Goal: Information Seeking & Learning: Check status

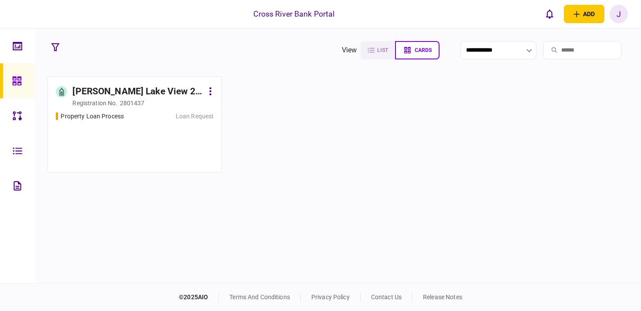
click at [129, 89] on div "[PERSON_NAME] Lake View 2 LLC" at bounding box center [137, 92] width 131 height 14
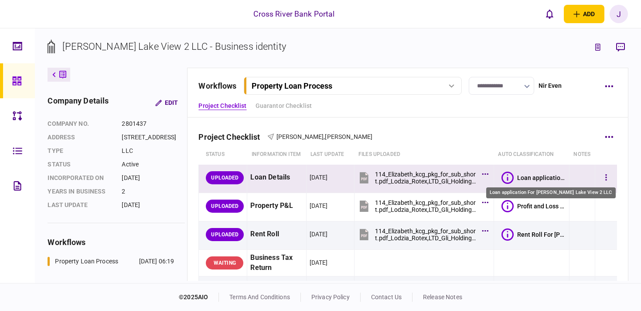
click at [529, 175] on div "Loan application For [PERSON_NAME] Lake View 2 LLC" at bounding box center [541, 177] width 49 height 7
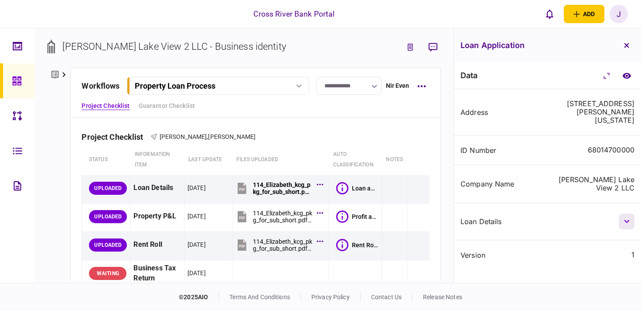
click at [625, 220] on icon "button" at bounding box center [627, 220] width 6 height 3
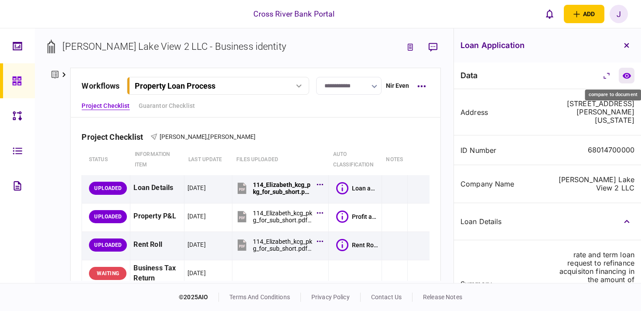
click at [625, 78] on icon "compare to document" at bounding box center [627, 75] width 9 height 7
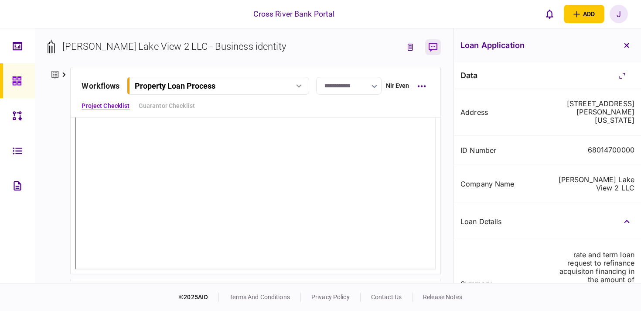
drag, startPoint x: 628, startPoint y: 45, endPoint x: 616, endPoint y: 54, distance: 14.9
click at [628, 45] on icon "button" at bounding box center [626, 45] width 5 height 5
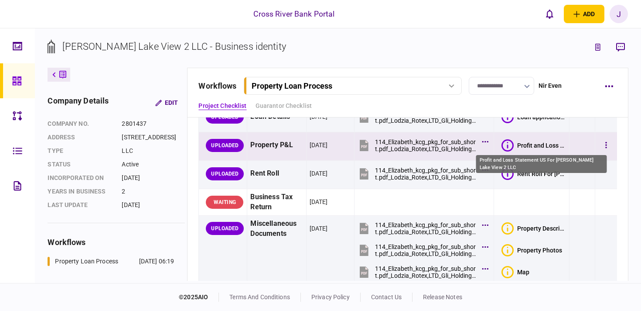
click at [522, 145] on div "Profit and Loss Statement US For [PERSON_NAME] Lake View 2 LLC" at bounding box center [541, 145] width 49 height 7
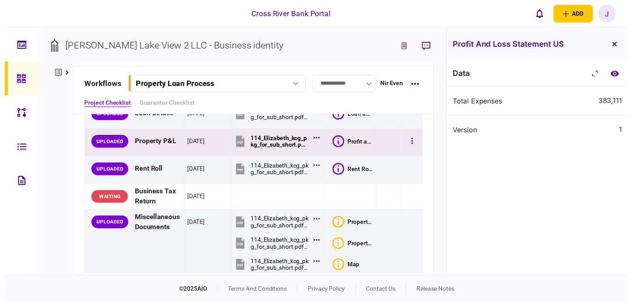
scroll to position [72, 0]
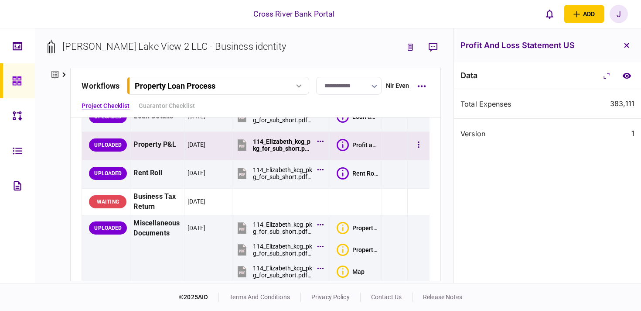
click at [349, 142] on button "Profit and Loss Statement US For [PERSON_NAME] Lake View 2 LLC" at bounding box center [358, 145] width 42 height 12
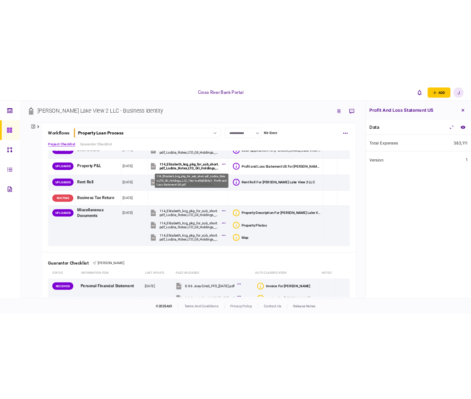
scroll to position [0, 0]
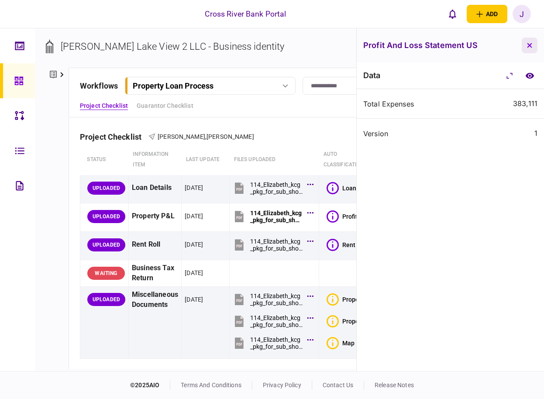
click at [527, 45] on icon "button" at bounding box center [529, 45] width 5 height 5
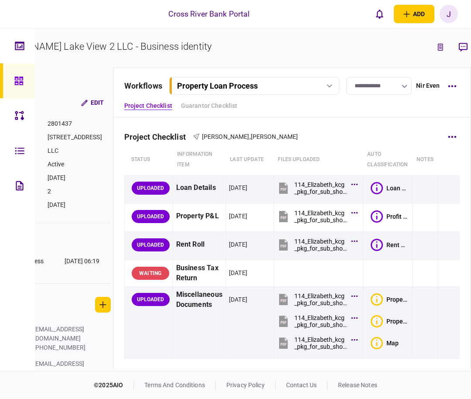
scroll to position [0, 85]
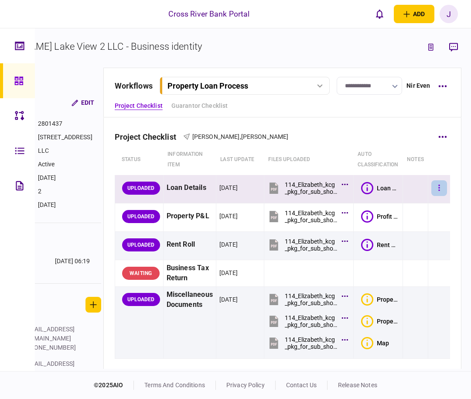
click at [438, 188] on icon "button" at bounding box center [439, 188] width 2 height 8
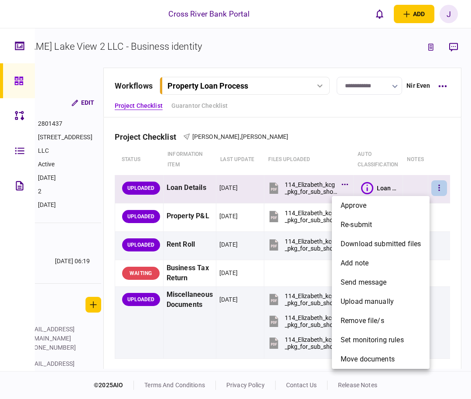
click at [369, 189] on div at bounding box center [235, 199] width 471 height 399
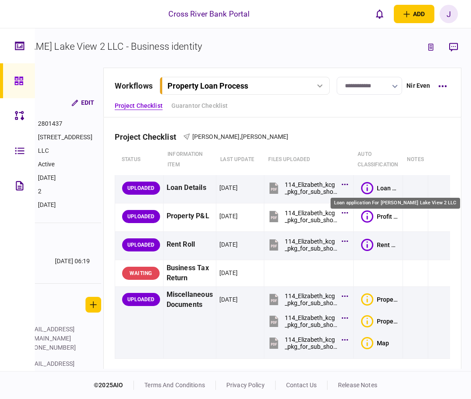
click at [377, 188] on div "Loan application For [PERSON_NAME] Lake View 2 LLC" at bounding box center [388, 188] width 23 height 7
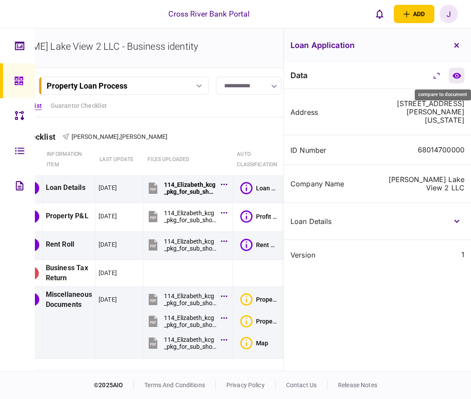
click at [457, 75] on icon "compare to document" at bounding box center [456, 75] width 8 height 6
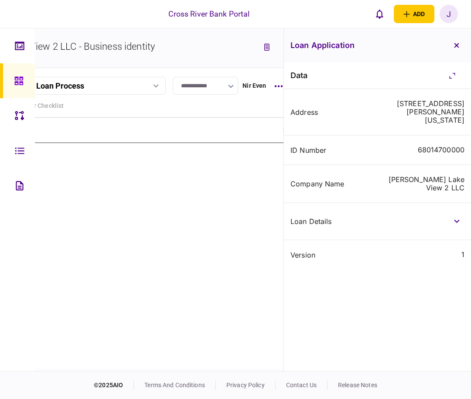
scroll to position [0, 154]
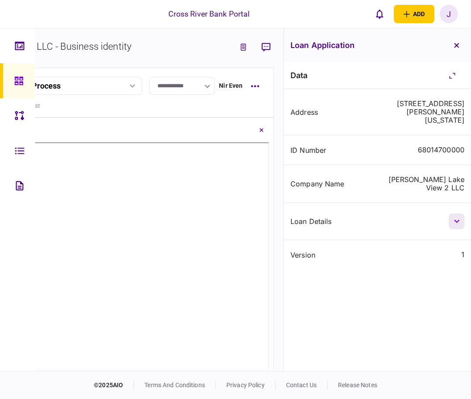
click at [454, 222] on icon "button" at bounding box center [457, 220] width 6 height 3
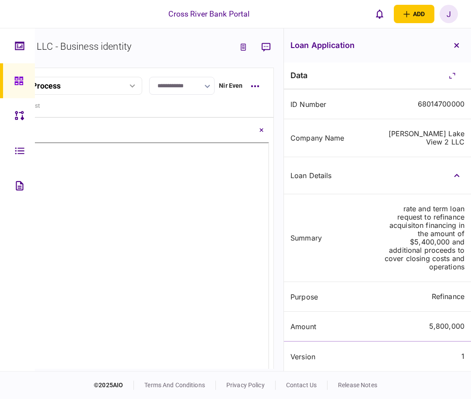
scroll to position [0, 0]
